Goal: Transaction & Acquisition: Purchase product/service

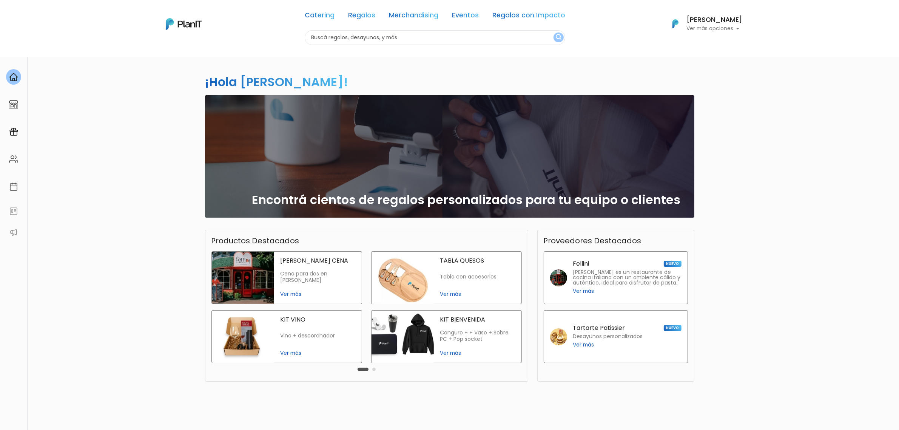
click at [407, 36] on input "text" at bounding box center [435, 37] width 261 height 15
click at [402, 38] on input "text" at bounding box center [435, 37] width 261 height 15
type input "botella"
click at [555, 35] on button "submit" at bounding box center [559, 37] width 10 height 10
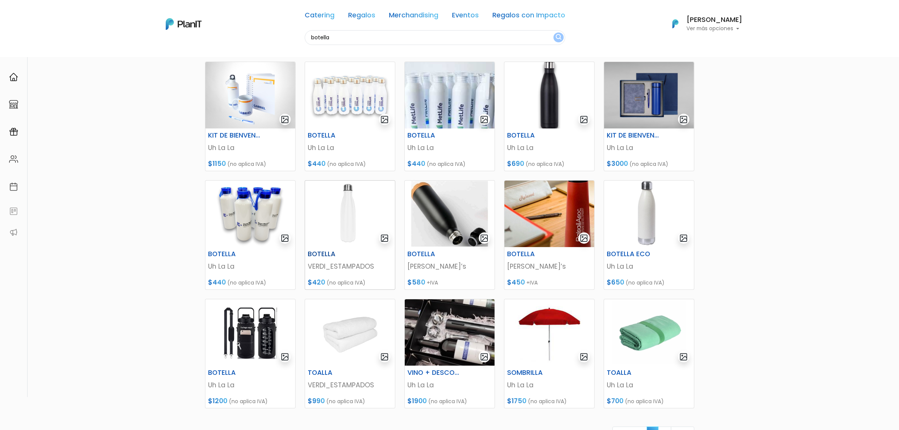
scroll to position [94, 0]
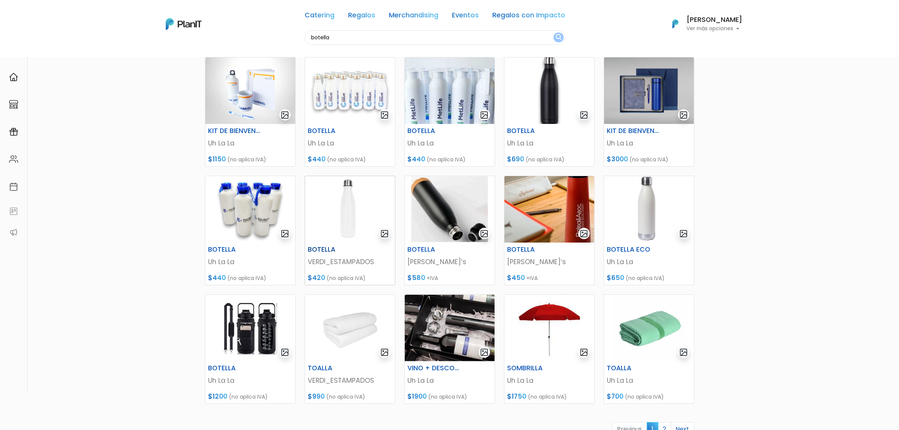
click at [352, 213] on img at bounding box center [350, 209] width 90 height 66
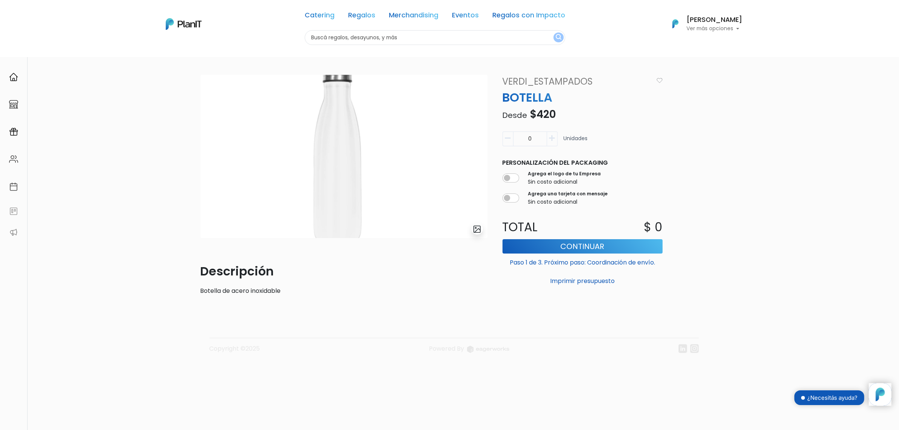
click at [539, 140] on input "0" at bounding box center [530, 138] width 34 height 15
type input "100"
click at [662, 173] on div "Agrega el logo de tu Empresa Sin costo adicional" at bounding box center [583, 178] width 160 height 19
click at [516, 176] on input "checkbox" at bounding box center [511, 177] width 17 height 9
checkbox input "true"
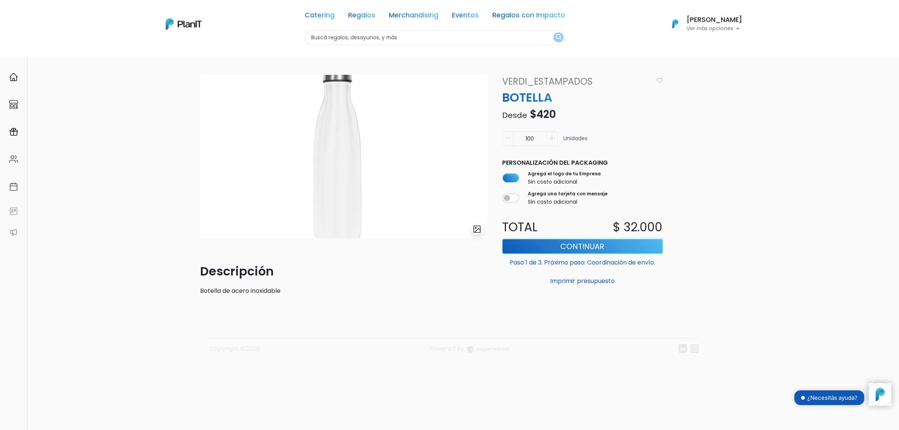
click at [553, 248] on button "Continuar" at bounding box center [583, 246] width 160 height 14
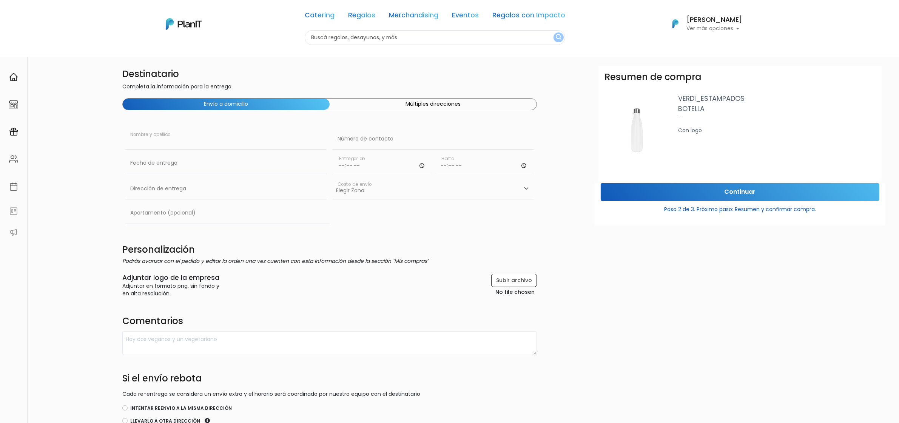
click at [218, 139] on input "text" at bounding box center [225, 138] width 201 height 21
type input "SBI Seguros"
type input "08000724"
type input "[GEOGRAPHIC_DATA]"
click at [244, 162] on input "text" at bounding box center [225, 163] width 201 height 21
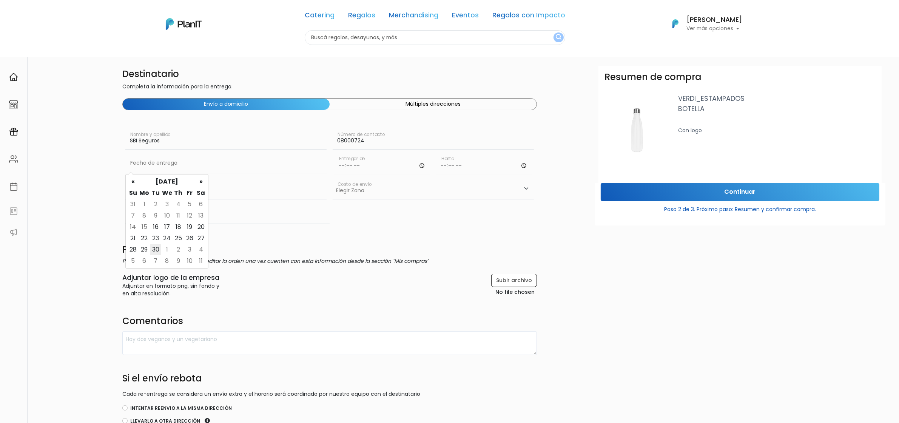
click at [160, 252] on td "30" at bounding box center [155, 249] width 11 height 11
type input "30/09/2025"
click at [362, 174] on input "time" at bounding box center [382, 164] width 96 height 23
type input "10:00"
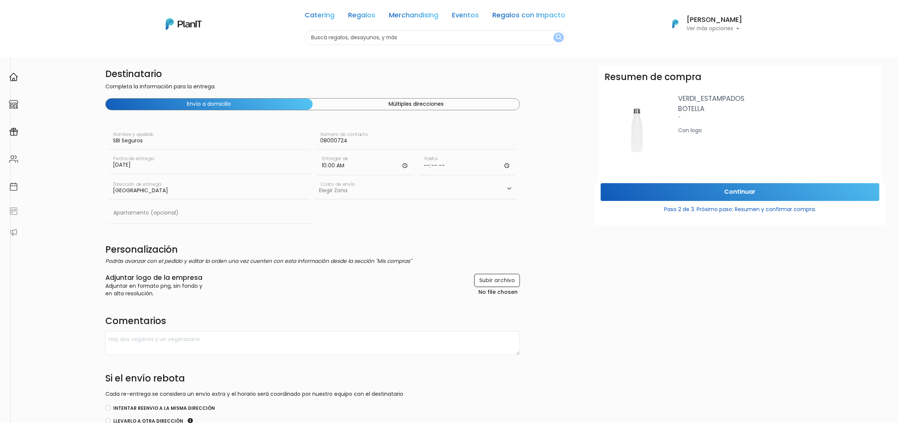
scroll to position [0, 19]
click at [425, 167] on input "time" at bounding box center [466, 164] width 96 height 23
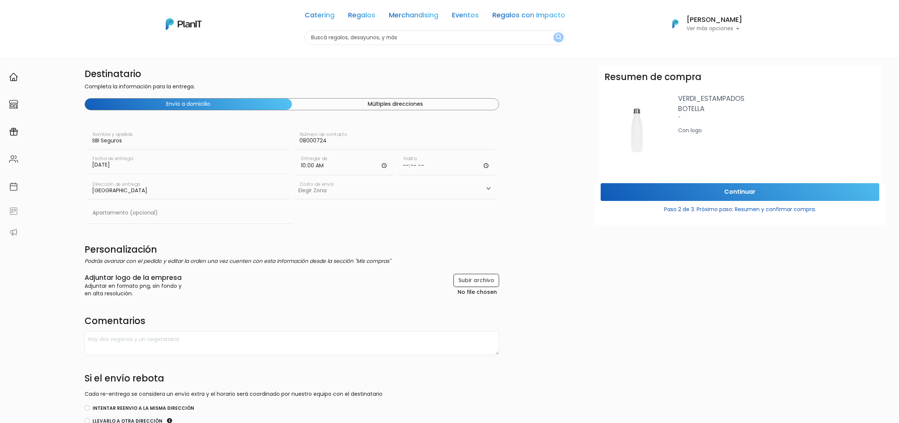
type input "15:00"
click at [383, 185] on select "Elegir Zona Zona américa- $600 Oficina- $0 Montevideo- $250" at bounding box center [395, 188] width 201 height 21
select select "10"
click at [295, 178] on select "Elegir Zona Zona américa- $600 Oficina- $0 Montevideo- $250" at bounding box center [395, 188] width 201 height 21
click at [157, 189] on input "Colonia" at bounding box center [188, 188] width 201 height 21
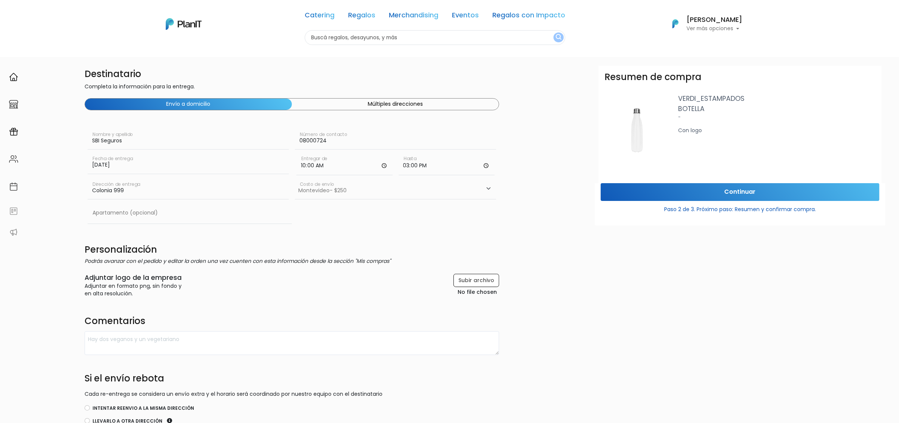
scroll to position [47, 38]
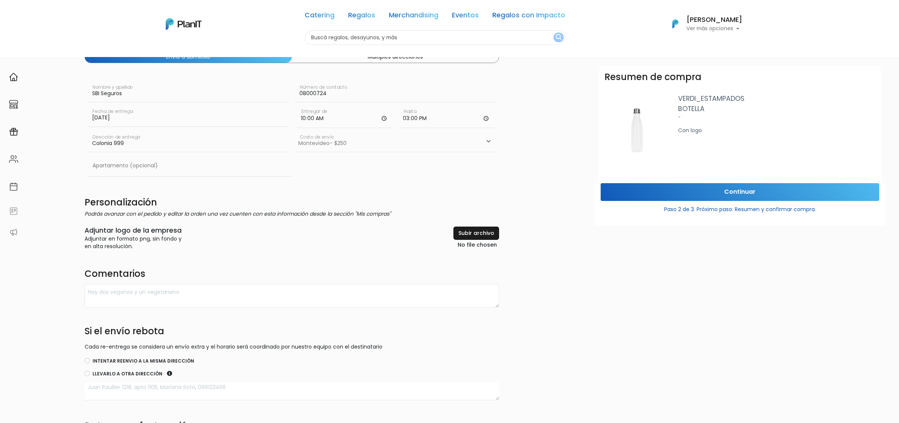
type input "Colonia 999"
click at [464, 234] on input "file" at bounding box center [458, 238] width 81 height 23
type input "C:\fakepath\LOGO SBI seguros uruguay a FF company AGM (1).pdf"
click at [467, 235] on input "file" at bounding box center [458, 238] width 81 height 23
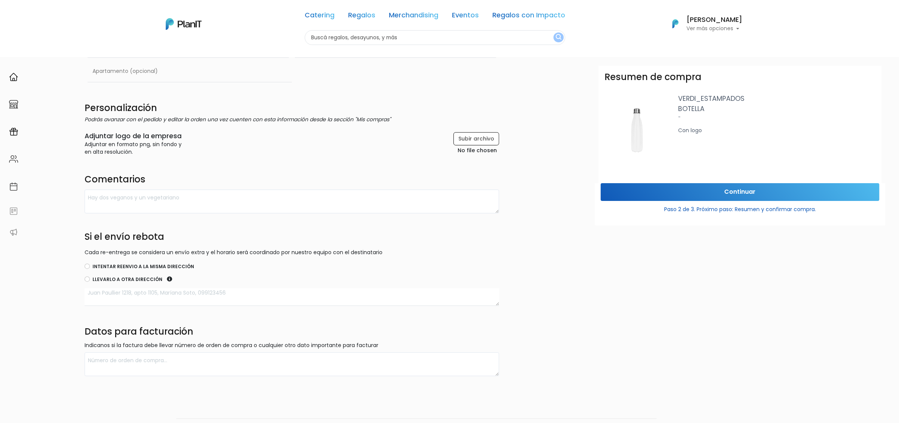
scroll to position [165, 38]
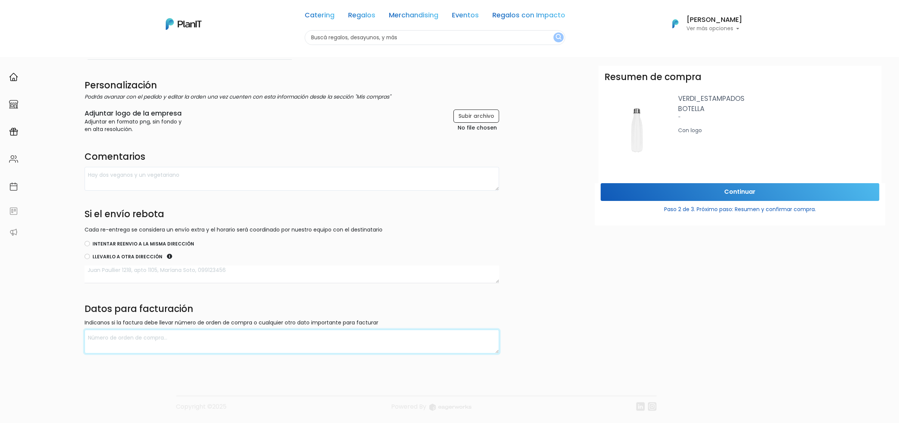
click at [194, 331] on textarea at bounding box center [292, 342] width 415 height 24
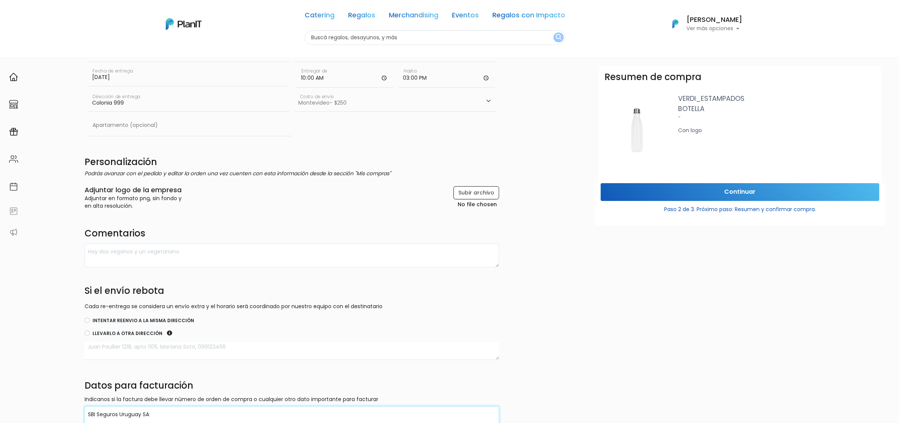
scroll to position [71, 38]
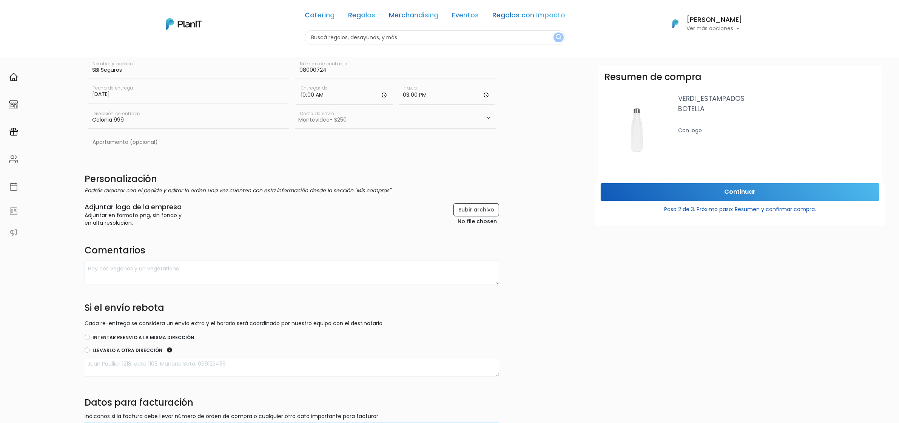
type textarea "SBI Seguros Uruguay SA"
click at [763, 193] on input "Continuar" at bounding box center [740, 192] width 279 height 18
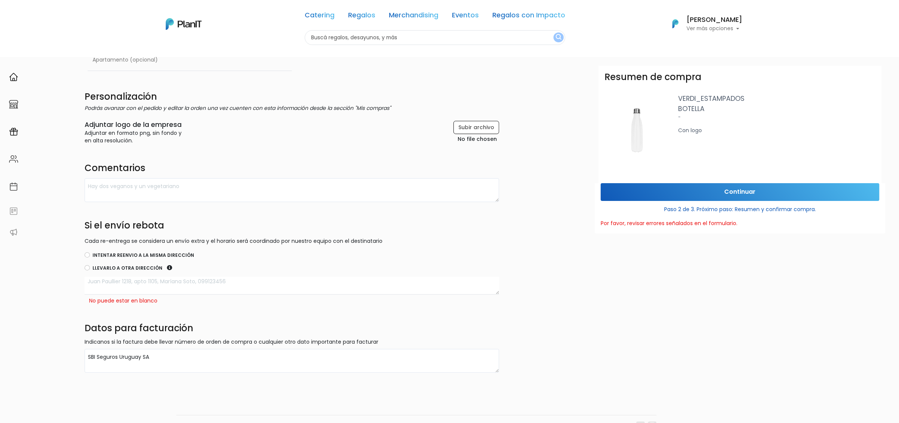
scroll to position [173, 38]
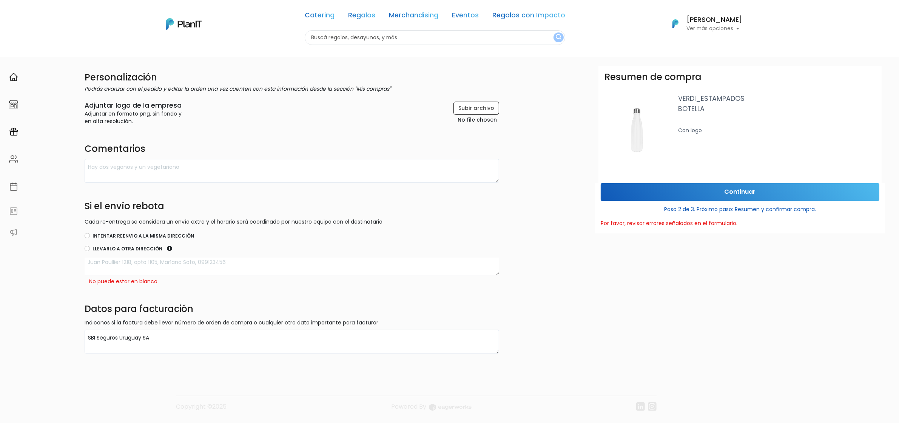
click at [187, 265] on textarea at bounding box center [292, 267] width 415 height 18
click at [87, 234] on input "Intentar reenvio a la misma dirección" at bounding box center [87, 235] width 5 height 5
radio input "true"
click at [95, 263] on textarea at bounding box center [292, 267] width 415 height 18
type textarea "Colonia 999"
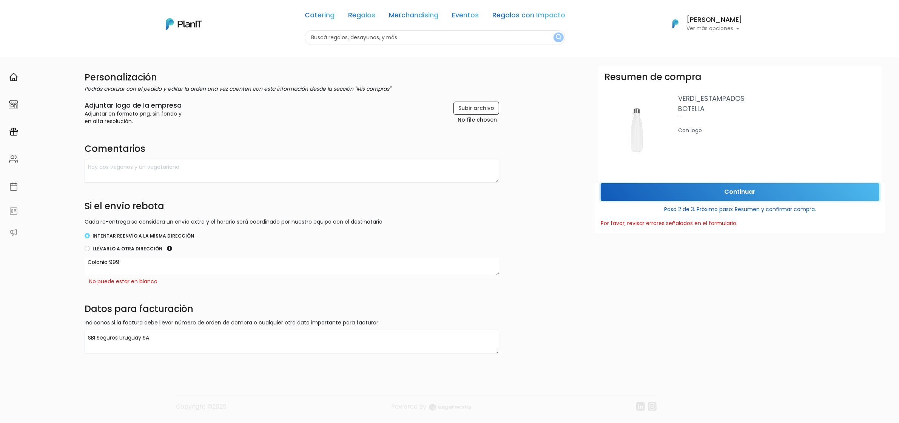
click at [626, 189] on input "Continuar" at bounding box center [740, 192] width 279 height 18
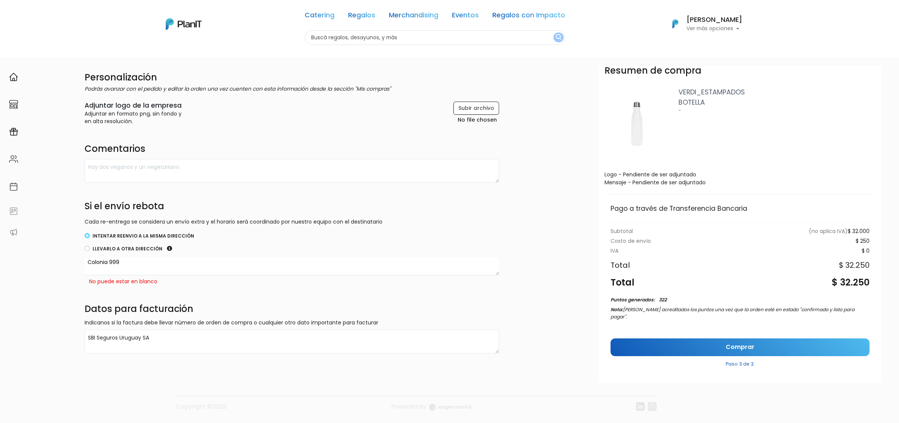
scroll to position [8, 0]
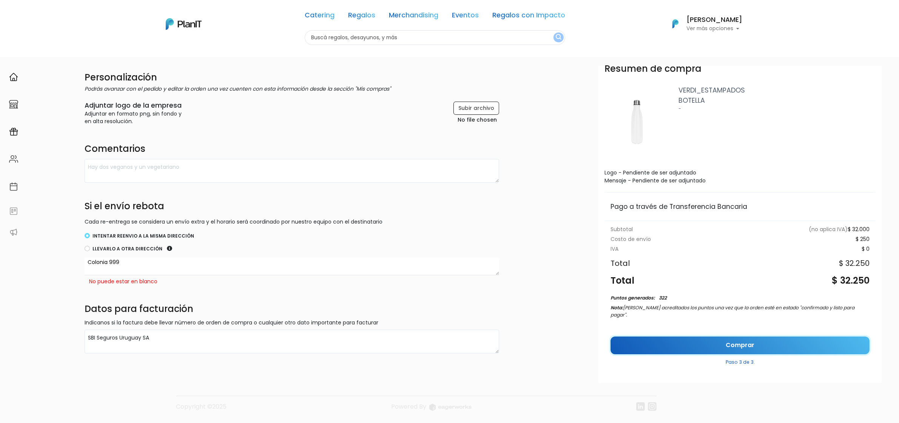
click at [716, 336] on link "Comprar" at bounding box center [740, 345] width 259 height 18
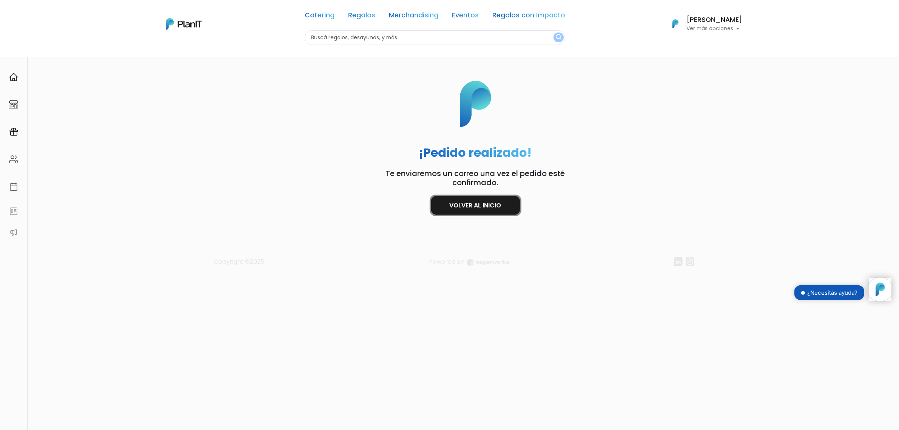
click at [450, 208] on link "Volver al inicio" at bounding box center [475, 205] width 89 height 19
